Goal: Register for event/course

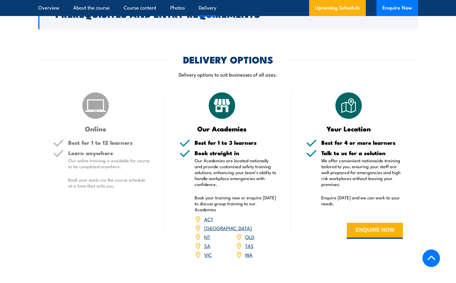
scroll to position [741, 0]
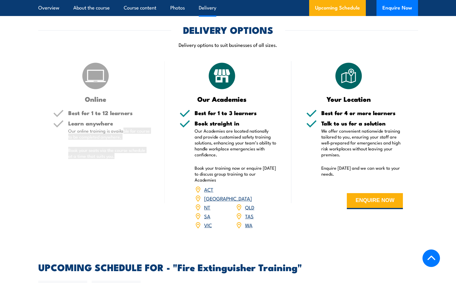
drag, startPoint x: 122, startPoint y: 131, endPoint x: 122, endPoint y: 158, distance: 26.7
click at [122, 158] on div "Learn anywhere Our online training is available for course to be completed anyw…" at bounding box center [109, 144] width 82 height 48
drag, startPoint x: 122, startPoint y: 158, endPoint x: 122, endPoint y: 172, distance: 13.9
click at [122, 172] on div "Online Best for 1 to 12 learners Learn anywhere Our online training is availabl…" at bounding box center [101, 149] width 127 height 176
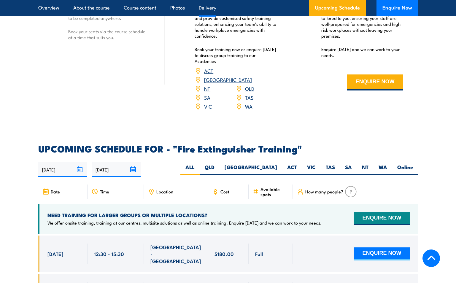
scroll to position [830, 0]
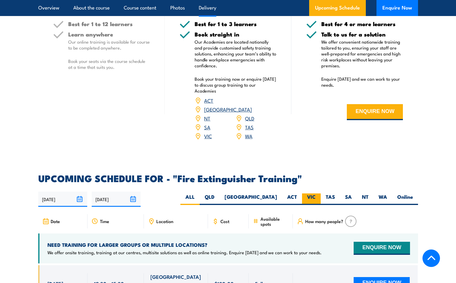
click at [311, 193] on label "VIC" at bounding box center [311, 199] width 19 height 12
click at [315, 193] on input "VIC" at bounding box center [317, 195] width 4 height 4
radio input "true"
click at [332, 218] on span "How many people?" at bounding box center [324, 220] width 38 height 5
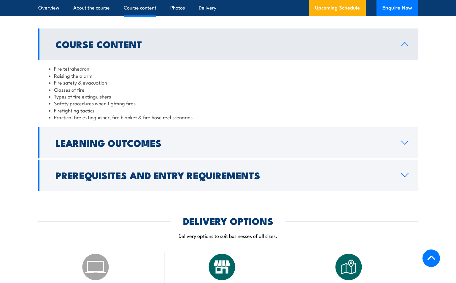
scroll to position [521, 0]
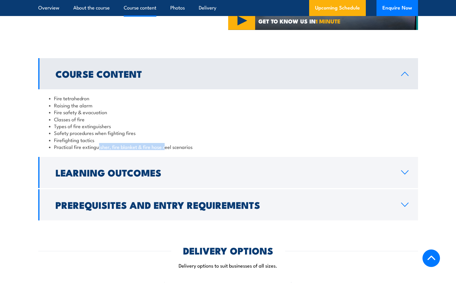
drag, startPoint x: 99, startPoint y: 148, endPoint x: 165, endPoint y: 149, distance: 65.8
click at [165, 149] on li "Practical fire extinguisher, fire blanket & fire hose reel scenarios" at bounding box center [228, 146] width 358 height 7
drag, startPoint x: 165, startPoint y: 149, endPoint x: 216, endPoint y: 150, distance: 51.3
click at [210, 149] on li "Practical fire extinguisher, fire blanket & fire hose reel scenarios" at bounding box center [228, 146] width 358 height 7
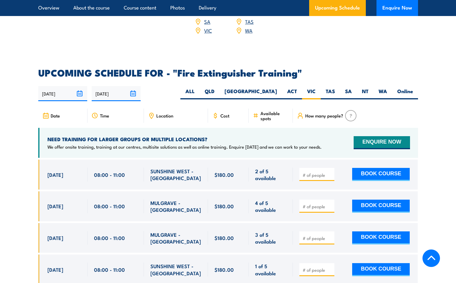
scroll to position [906, 0]
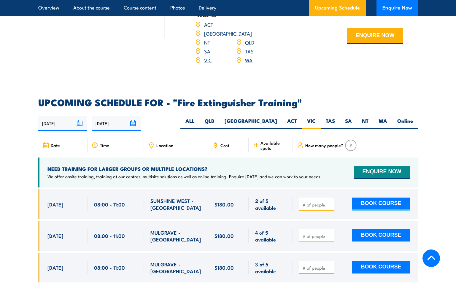
click at [227, 143] on span "Cost" at bounding box center [224, 145] width 9 height 5
click at [159, 140] on div "Location" at bounding box center [176, 145] width 64 height 14
click at [312, 143] on span "How many people?" at bounding box center [324, 145] width 38 height 5
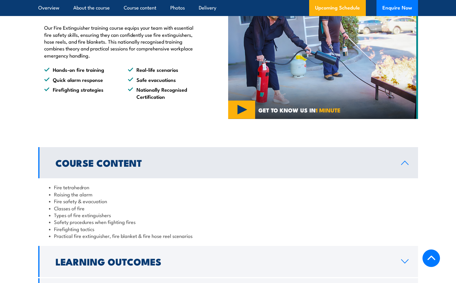
scroll to position [491, 0]
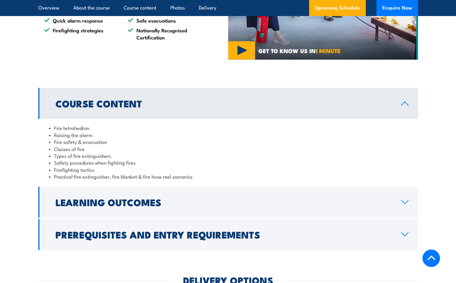
click at [97, 175] on li "Practical fire extinguisher, fire blanket & fire hose reel scenarios" at bounding box center [228, 176] width 358 height 7
drag, startPoint x: 187, startPoint y: 176, endPoint x: 54, endPoint y: 177, distance: 132.8
click at [54, 177] on li "Practical fire extinguisher, fire blanket & fire hose reel scenarios" at bounding box center [228, 176] width 358 height 7
copy li "Practical fire extinguisher, fire blanket & fire hose reel scenarios"
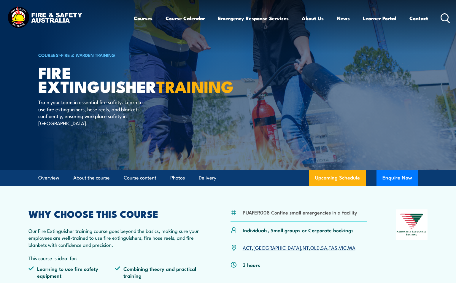
scroll to position [59, 0]
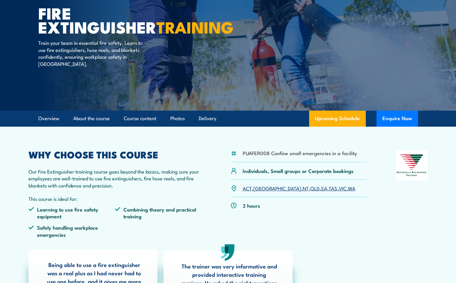
click at [304, 154] on li "PUAFER008 Confine small emergencies in a facility" at bounding box center [299, 152] width 114 height 7
click at [202, 203] on div "PUAFER008 Confine small emergencies in a facility Individuals, Small groups or …" at bounding box center [227, 196] width 399 height 92
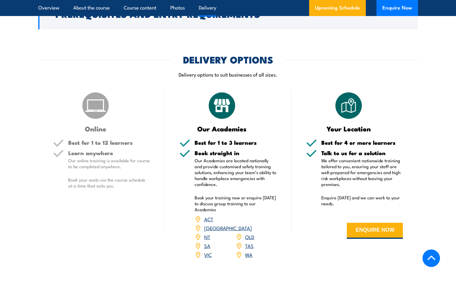
scroll to position [771, 0]
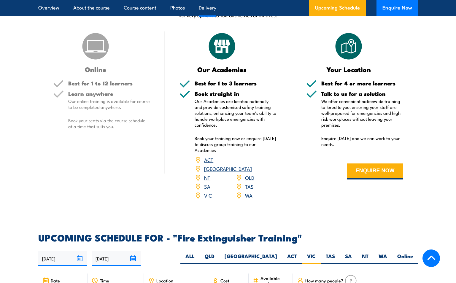
click at [206, 191] on link "VIC" at bounding box center [208, 194] width 8 height 7
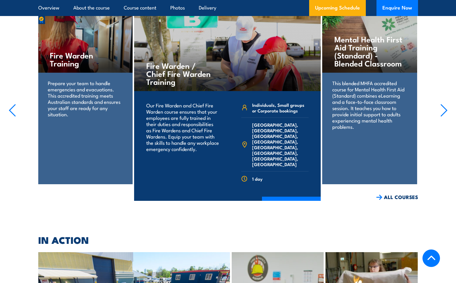
scroll to position [1439, 0]
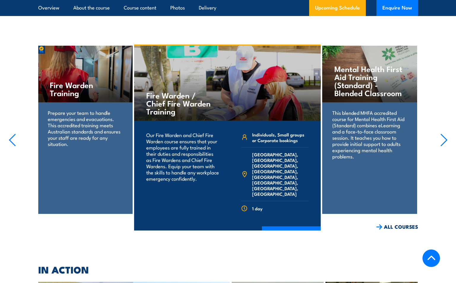
click at [443, 133] on icon "button" at bounding box center [443, 139] width 7 height 13
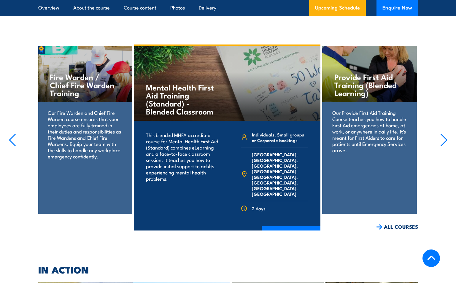
click at [443, 133] on icon "button" at bounding box center [443, 139] width 7 height 13
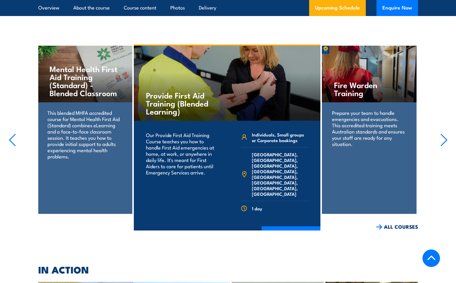
click at [443, 133] on icon "button" at bounding box center [443, 139] width 7 height 13
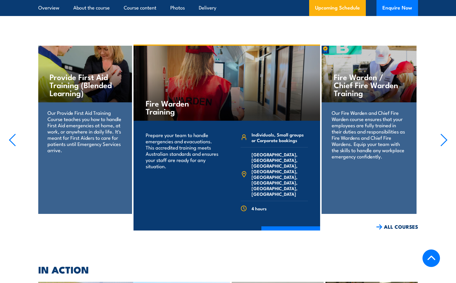
click at [443, 133] on icon "button" at bounding box center [443, 139] width 7 height 13
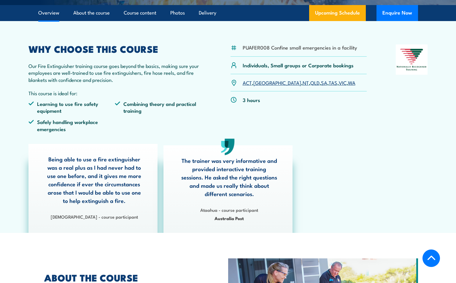
scroll to position [106, 0]
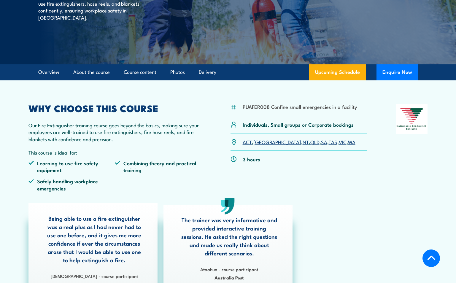
click at [277, 109] on li "PUAFER008 Confine small emergencies in a facility" at bounding box center [299, 106] width 114 height 7
click at [264, 105] on li "PUAFER008 Confine small emergencies in a facility" at bounding box center [299, 106] width 114 height 7
drag, startPoint x: 243, startPoint y: 107, endPoint x: 357, endPoint y: 109, distance: 114.4
click at [357, 109] on div "PUAFER008 Confine small emergencies in a facility" at bounding box center [298, 110] width 136 height 12
drag, startPoint x: 357, startPoint y: 109, endPoint x: 348, endPoint y: 108, distance: 9.3
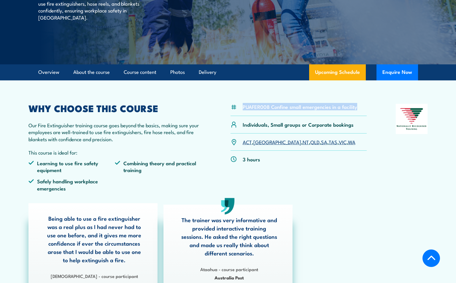
copy li "PUAFER008 Confine small emergencies in a facility"
click at [149, 128] on p "Our Fire Extinguisher training course goes beyond the basics, making sure your …" at bounding box center [114, 132] width 173 height 21
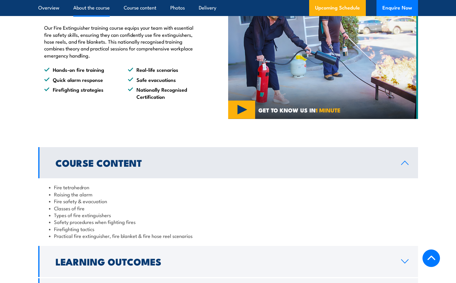
scroll to position [402, 0]
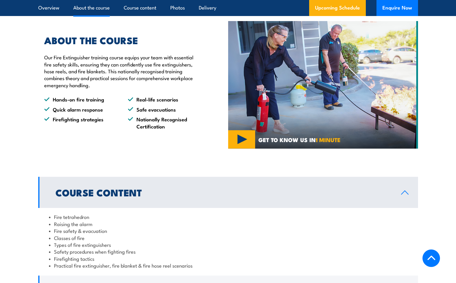
drag, startPoint x: 196, startPoint y: 140, endPoint x: 193, endPoint y: 135, distance: 6.7
click at [196, 140] on div "ABOUT THE COURSE Our Fire Extinguisher training course equips your team with es…" at bounding box center [133, 84] width 190 height 127
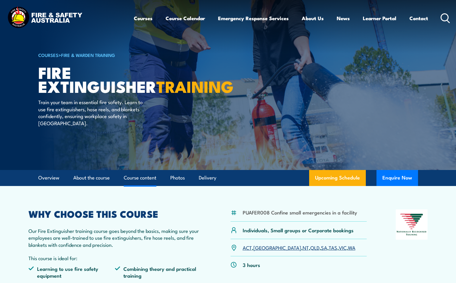
click at [138, 178] on link "Course content" at bounding box center [140, 178] width 33 height 16
